Goal: Book appointment/travel/reservation

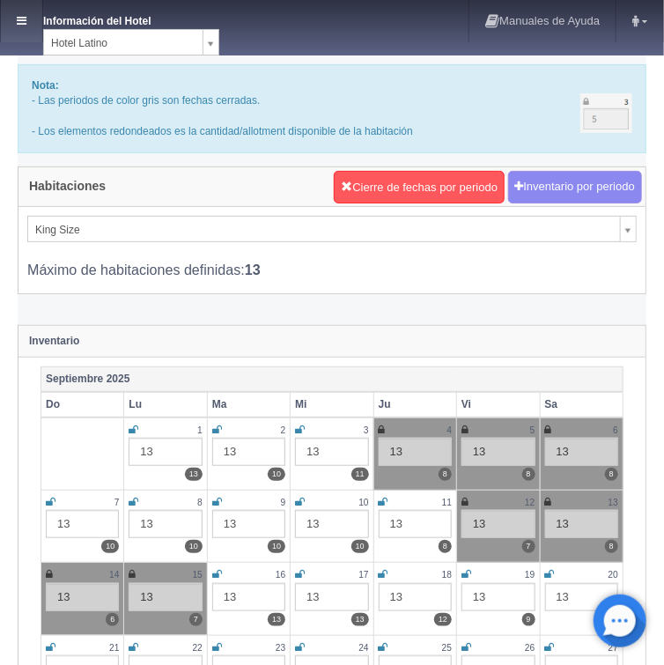
click at [20, 25] on icon at bounding box center [22, 20] width 10 height 11
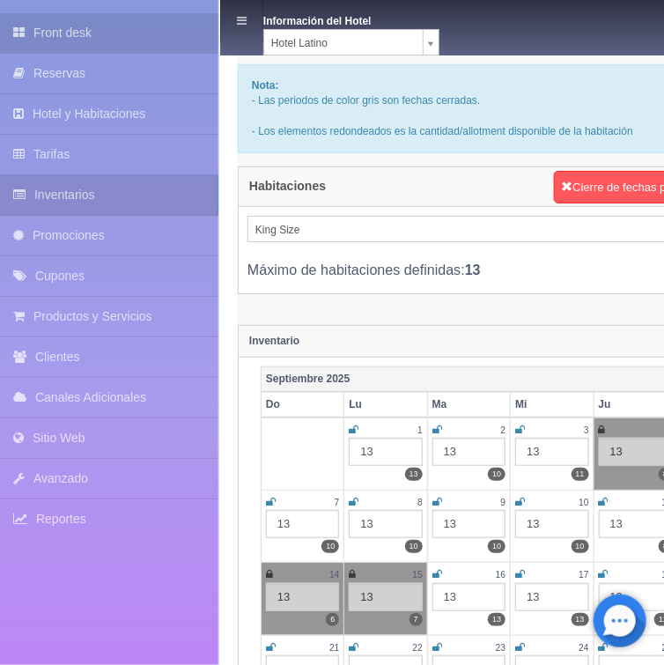
click at [57, 38] on link "Front desk" at bounding box center [109, 33] width 218 height 40
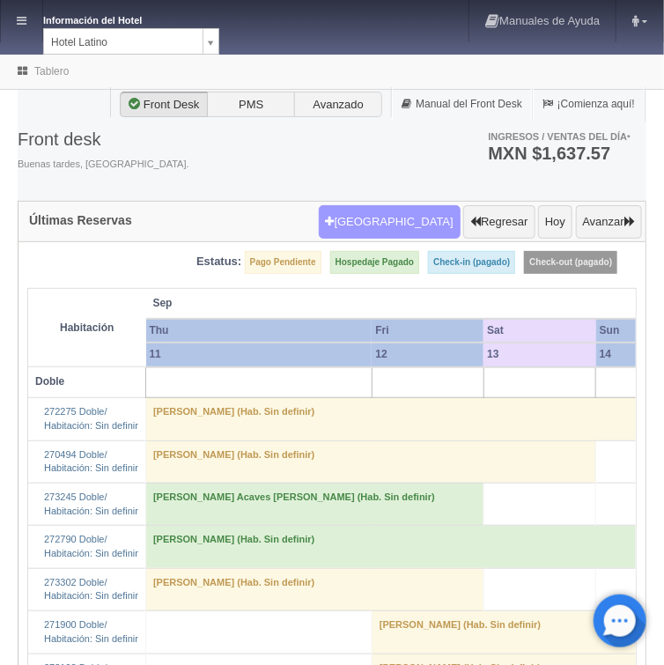
click at [379, 217] on button "Nueva Reserva" at bounding box center [390, 221] width 142 height 33
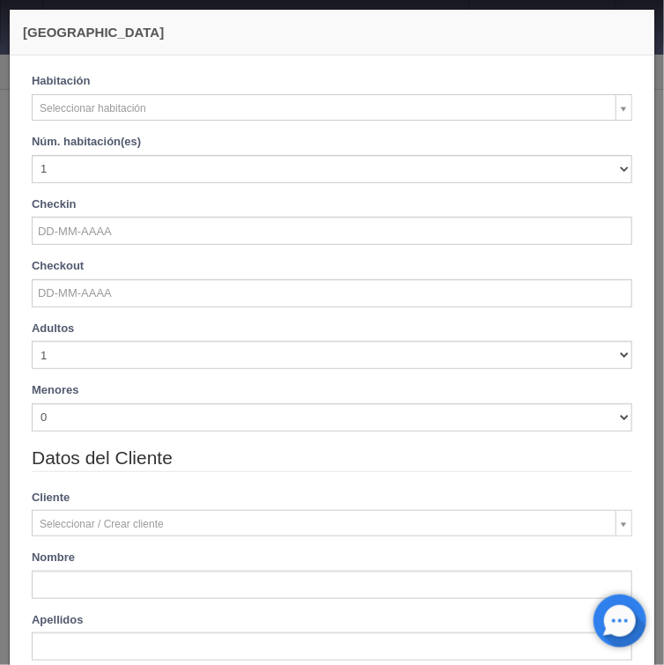
checkbox input "false"
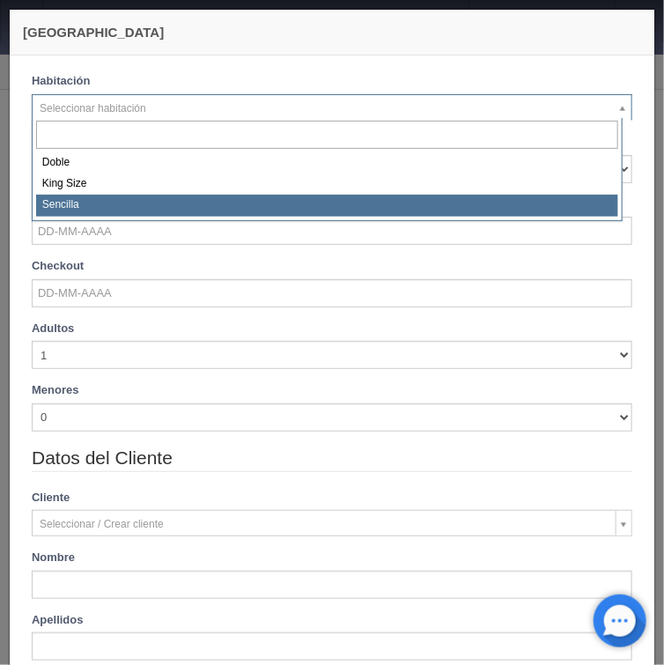
select select "2158"
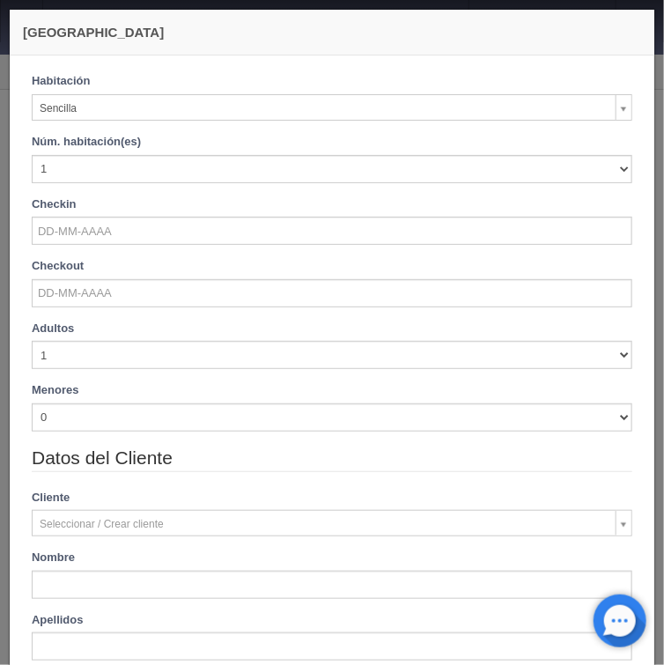
checkbox input "false"
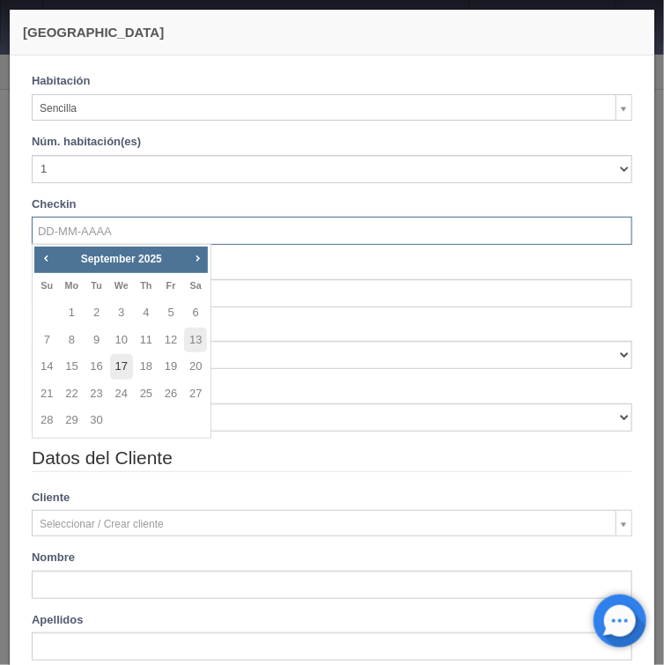
click at [122, 365] on link "17" at bounding box center [121, 367] width 23 height 26
type input "[DATE]"
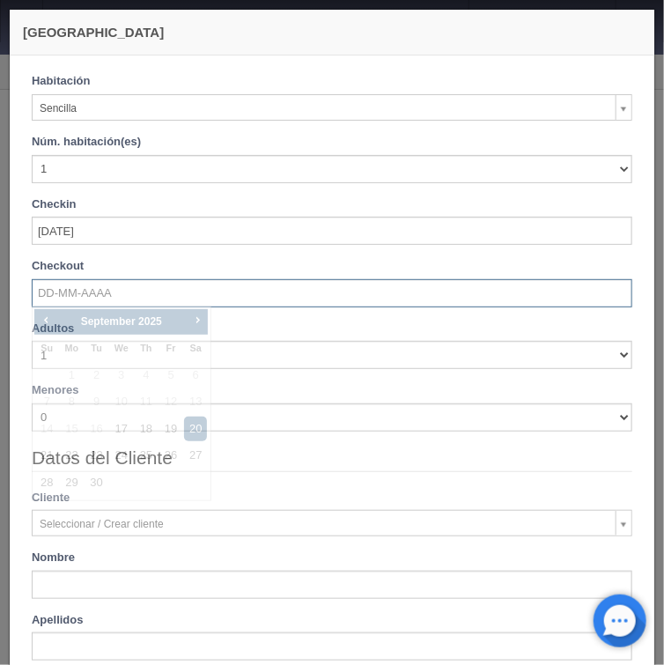
click at [83, 299] on input "text" at bounding box center [332, 293] width 601 height 28
checkbox input "false"
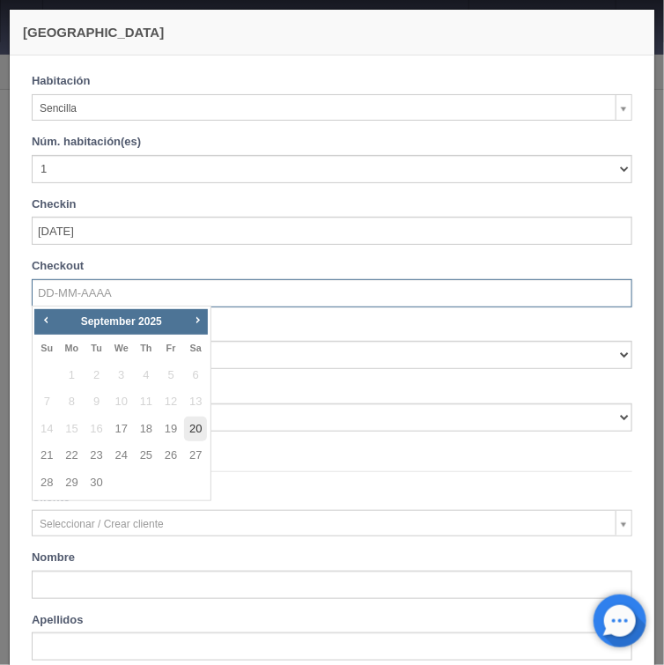
click at [196, 432] on link "20" at bounding box center [195, 430] width 23 height 26
type input "[DATE]"
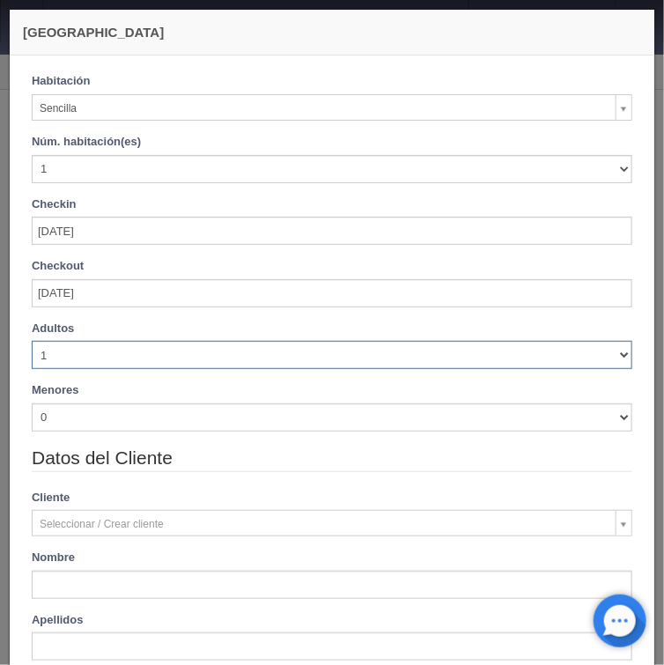
drag, startPoint x: 614, startPoint y: 358, endPoint x: 596, endPoint y: 366, distance: 19.3
click at [613, 358] on select "1 2 3 4 5 6 7 8 9 10" at bounding box center [332, 355] width 601 height 28
checkbox input "false"
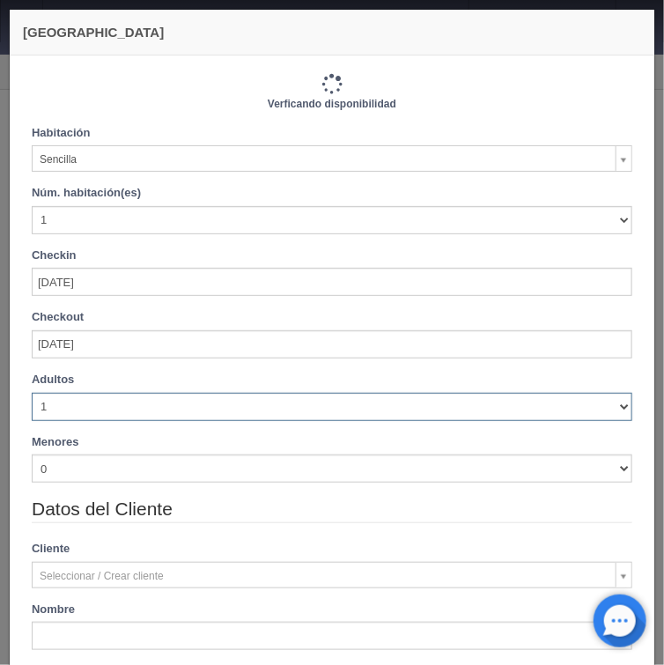
type input "2160.00"
checkbox input "false"
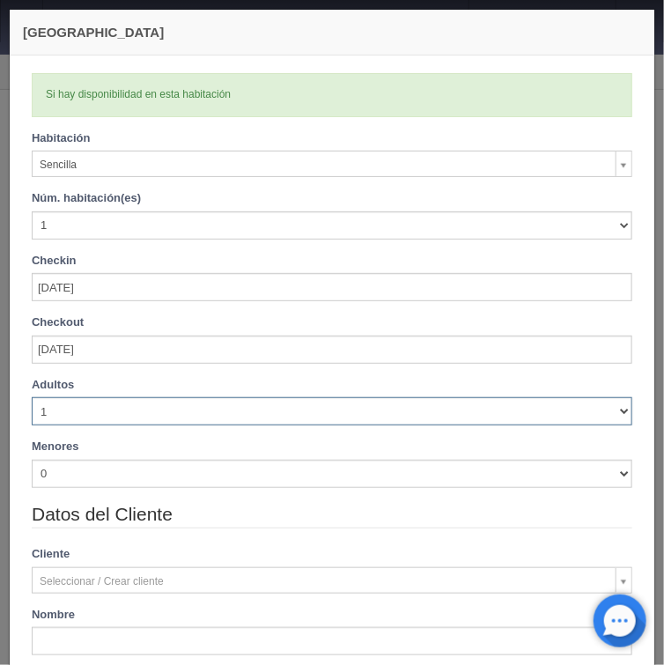
select select "2"
click at [32, 397] on select "1 2 3 4 5 6 7 8 9 10" at bounding box center [332, 411] width 601 height 28
checkbox input "false"
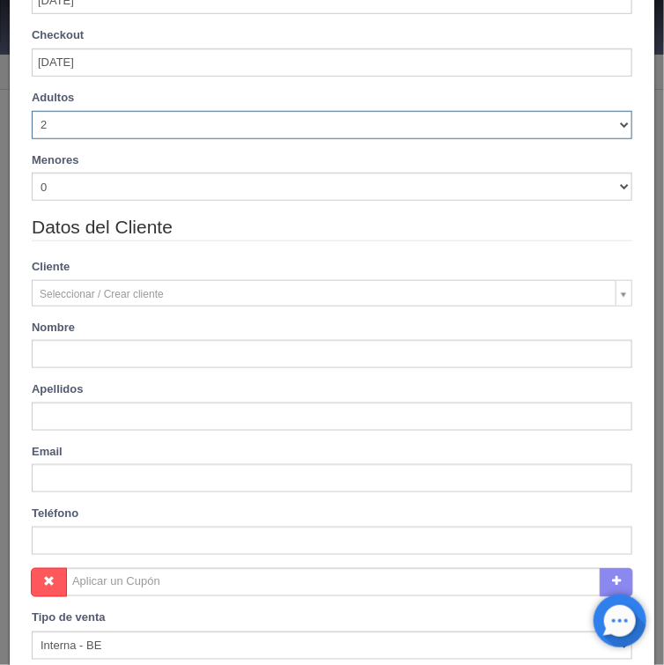
type input "2160.00"
checkbox input "false"
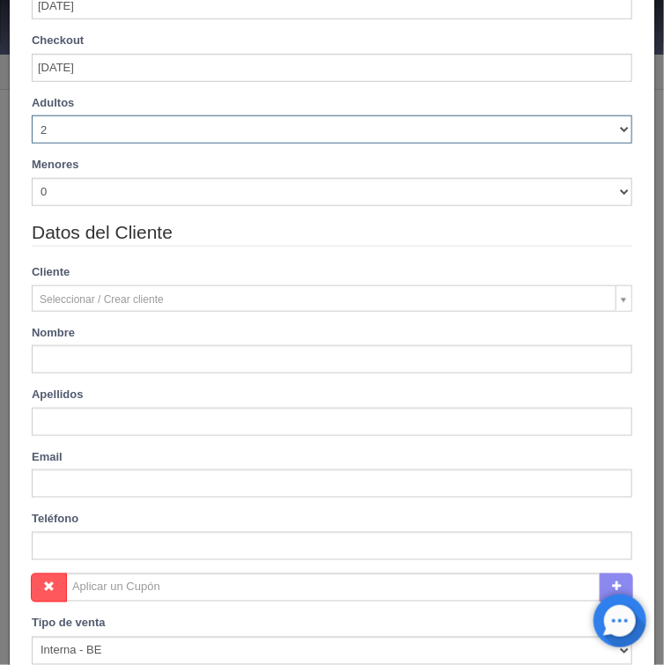
scroll to position [287, 0]
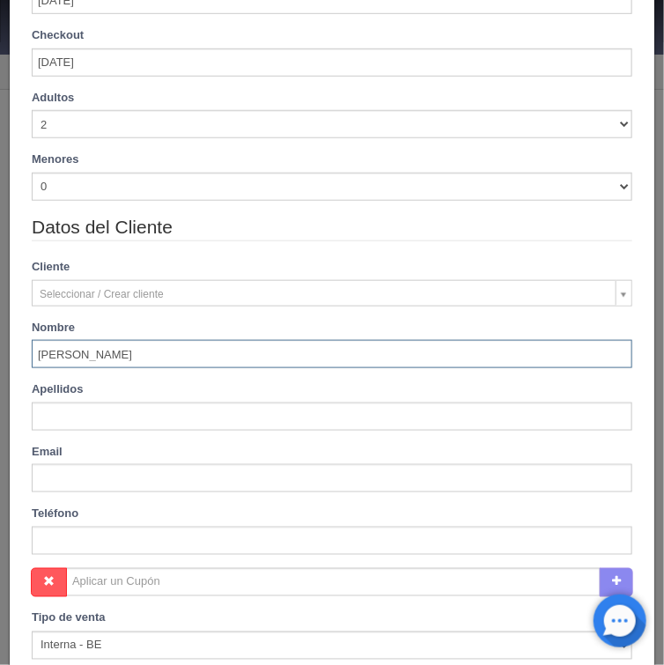
type input "[PERSON_NAME]"
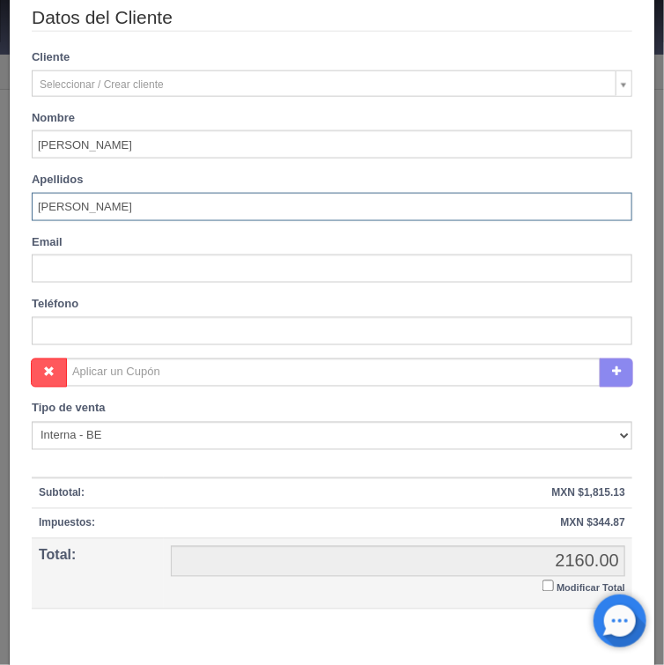
scroll to position [498, 0]
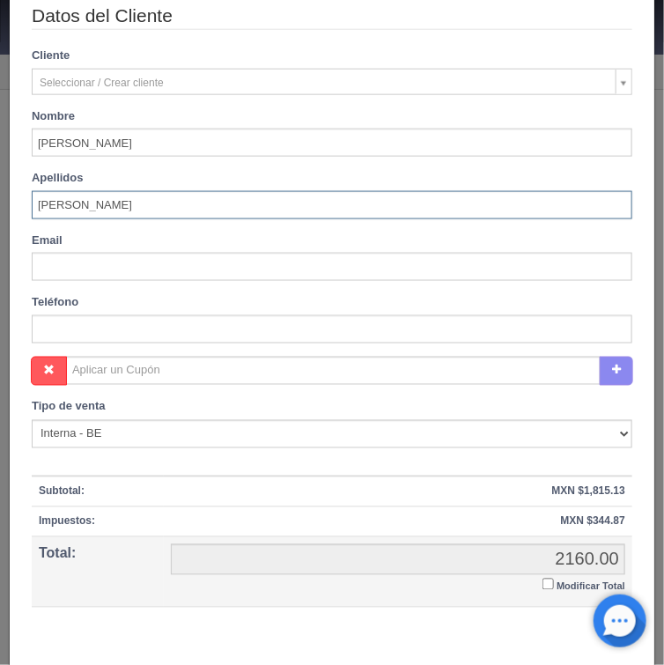
type input "[PERSON_NAME]"
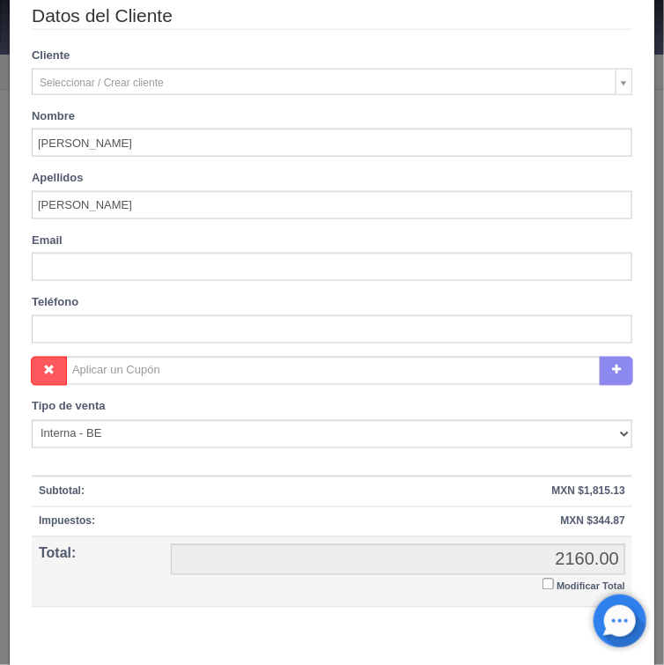
click at [542, 584] on input "Modificar Total" at bounding box center [547, 584] width 11 height 11
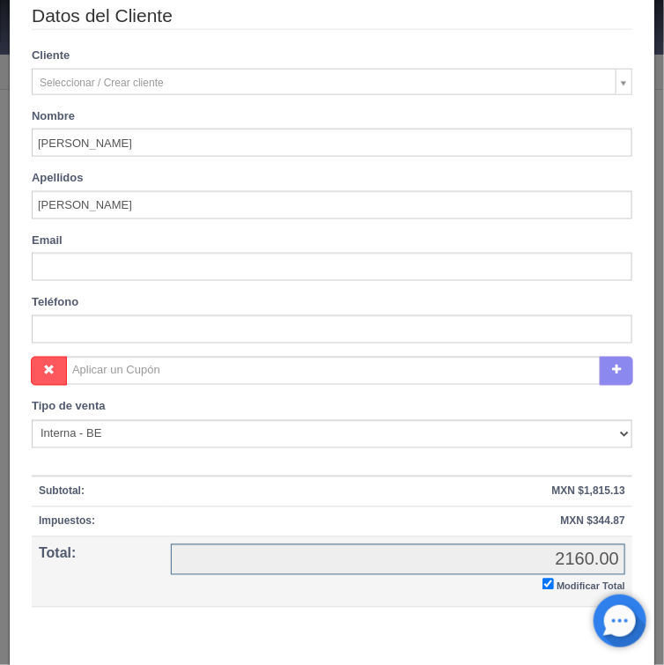
checkbox input "true"
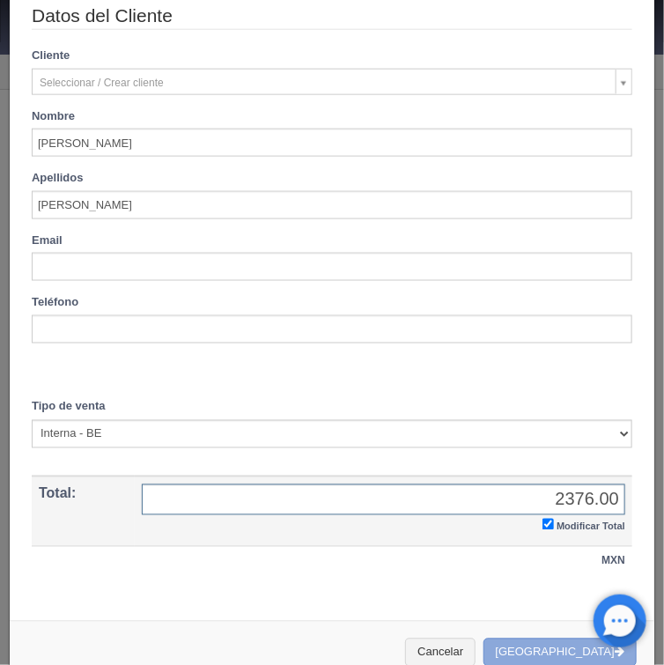
type input "2376.00"
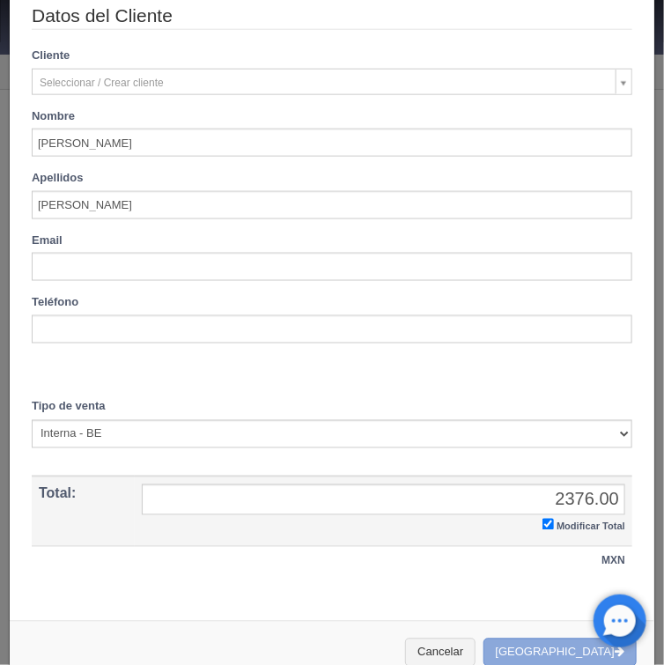
click at [547, 648] on button "Crear Reserva" at bounding box center [559, 652] width 153 height 29
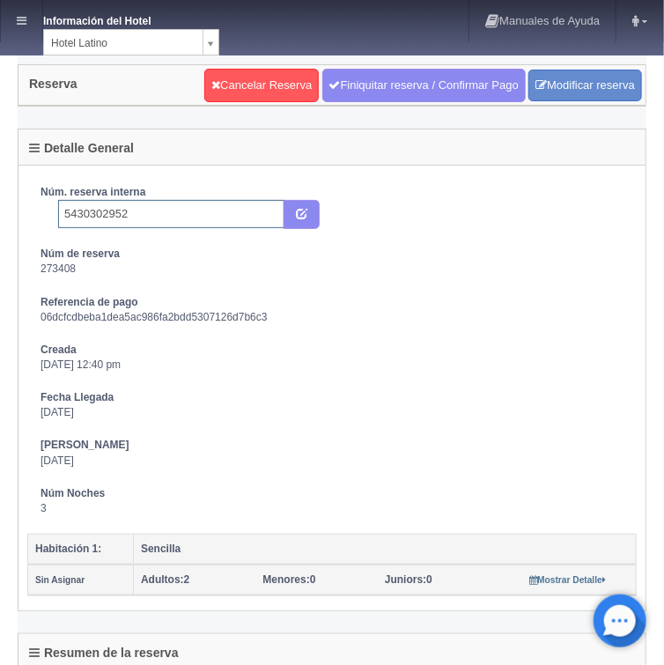
click at [137, 215] on input "5430302952" at bounding box center [171, 214] width 226 height 28
type input "5430302952 BOOKING"
click at [306, 215] on icon "submit" at bounding box center [301, 212] width 11 height 11
